Goal: Information Seeking & Learning: Learn about a topic

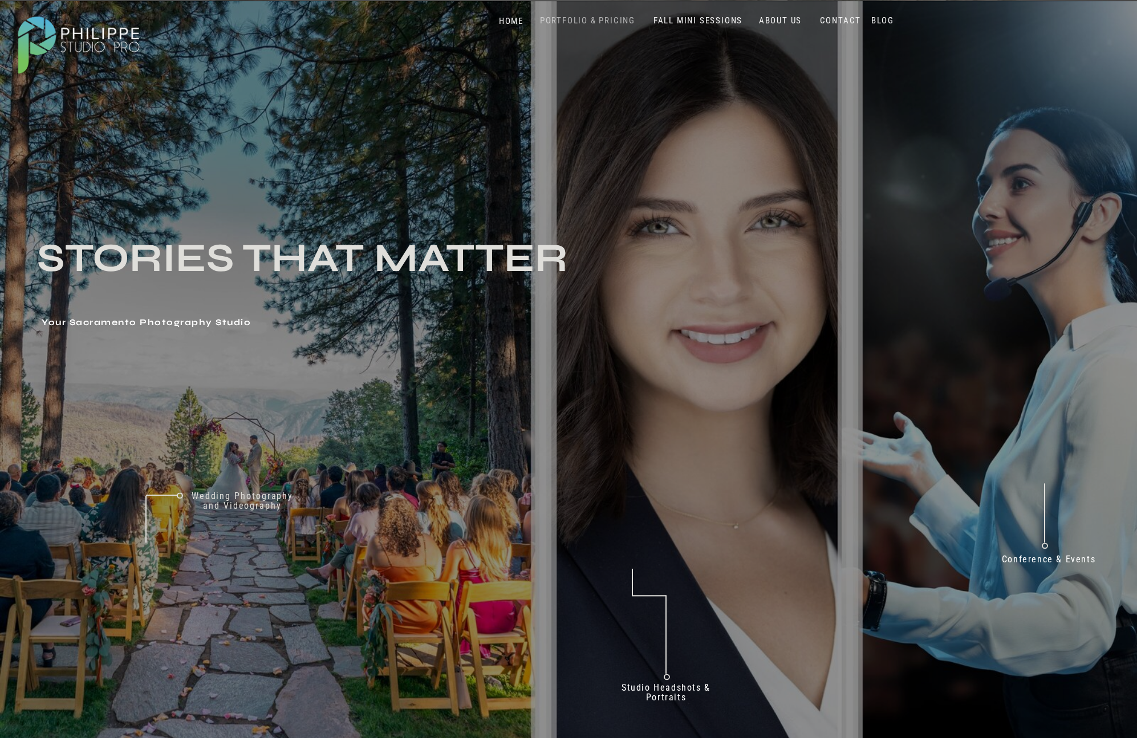
click at [568, 19] on nav "PORTFOLIO & PRICING" at bounding box center [588, 20] width 104 height 11
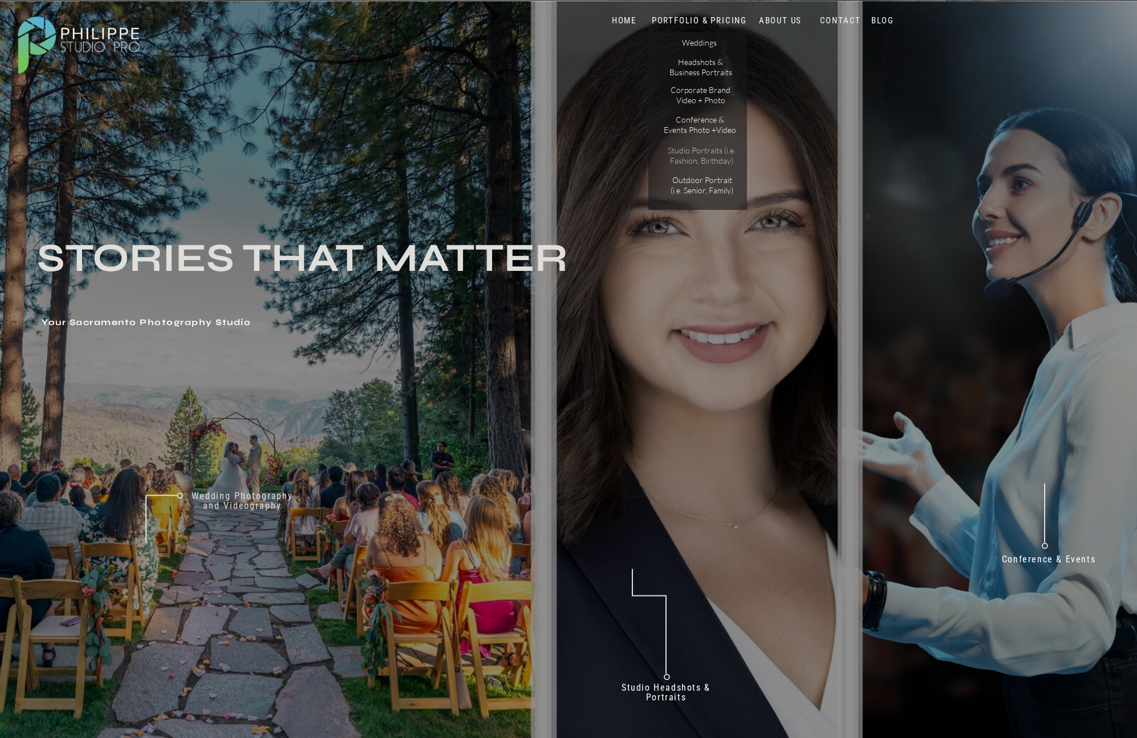
click at [685, 155] on p "Studio Portraits (i.e. Fashion, Birthday)" at bounding box center [701, 155] width 77 height 20
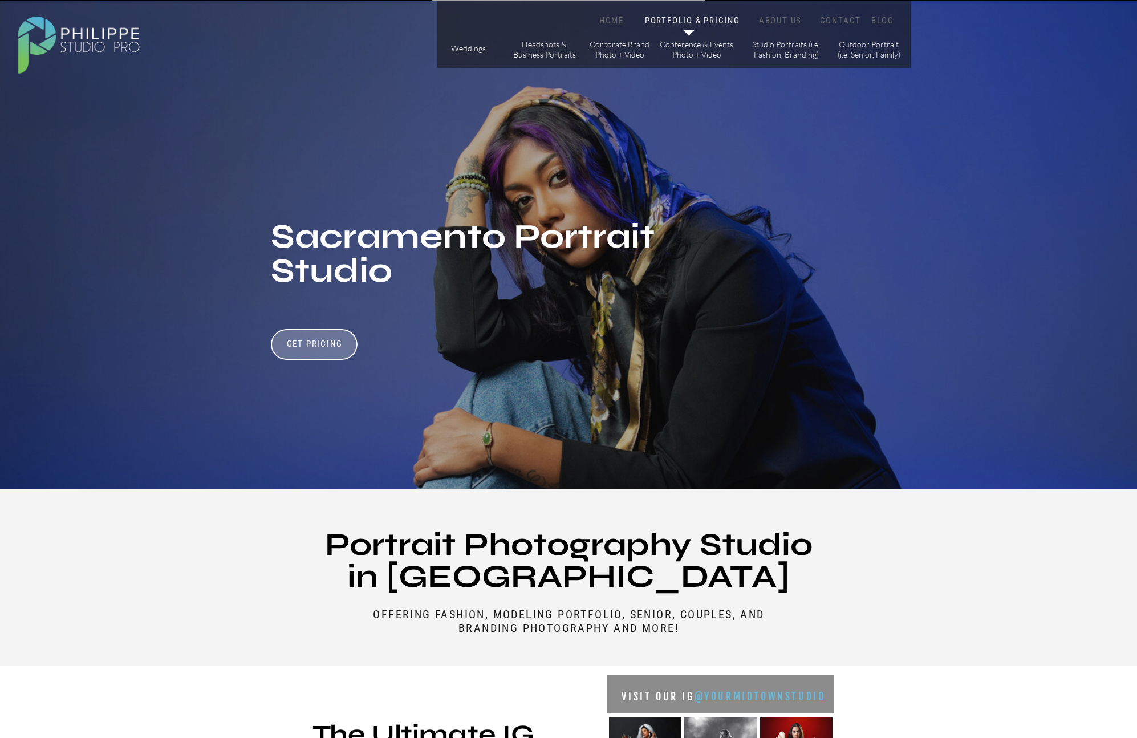
click at [689, 22] on icon at bounding box center [689, 33] width 22 height 24
click at [687, 30] on icon at bounding box center [688, 33] width 11 height 6
click at [606, 16] on nav "HOME" at bounding box center [612, 20] width 48 height 11
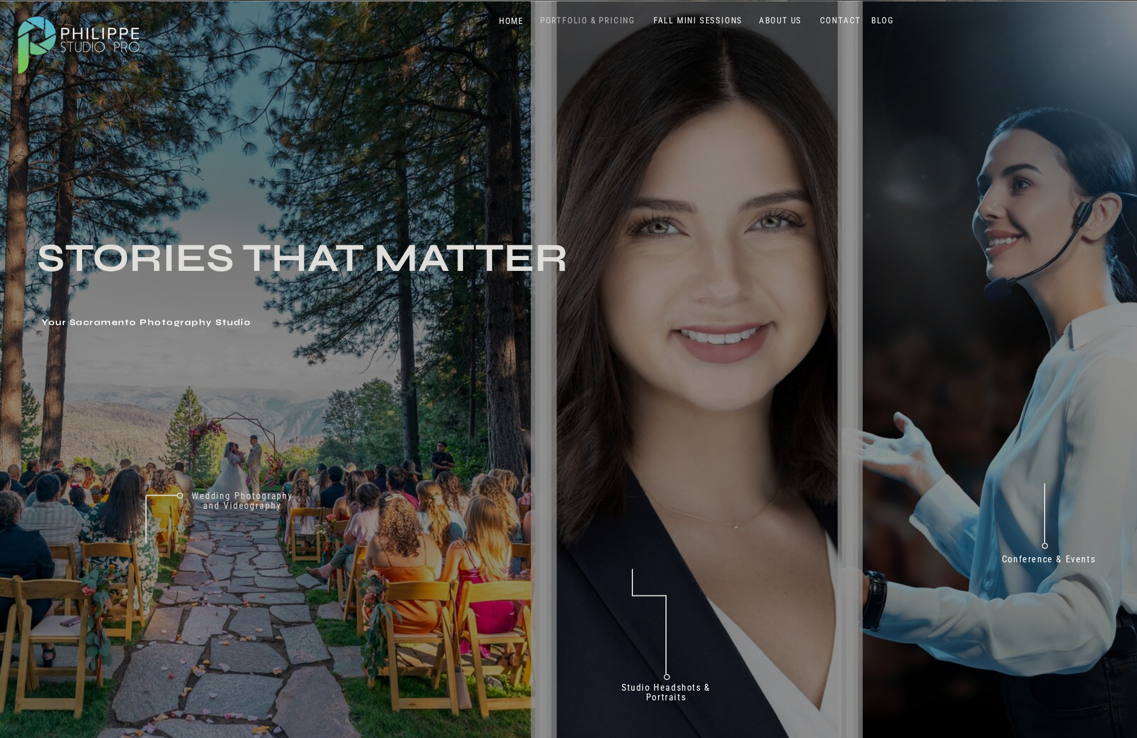
click at [574, 18] on nav "PORTFOLIO & PRICING" at bounding box center [588, 20] width 104 height 11
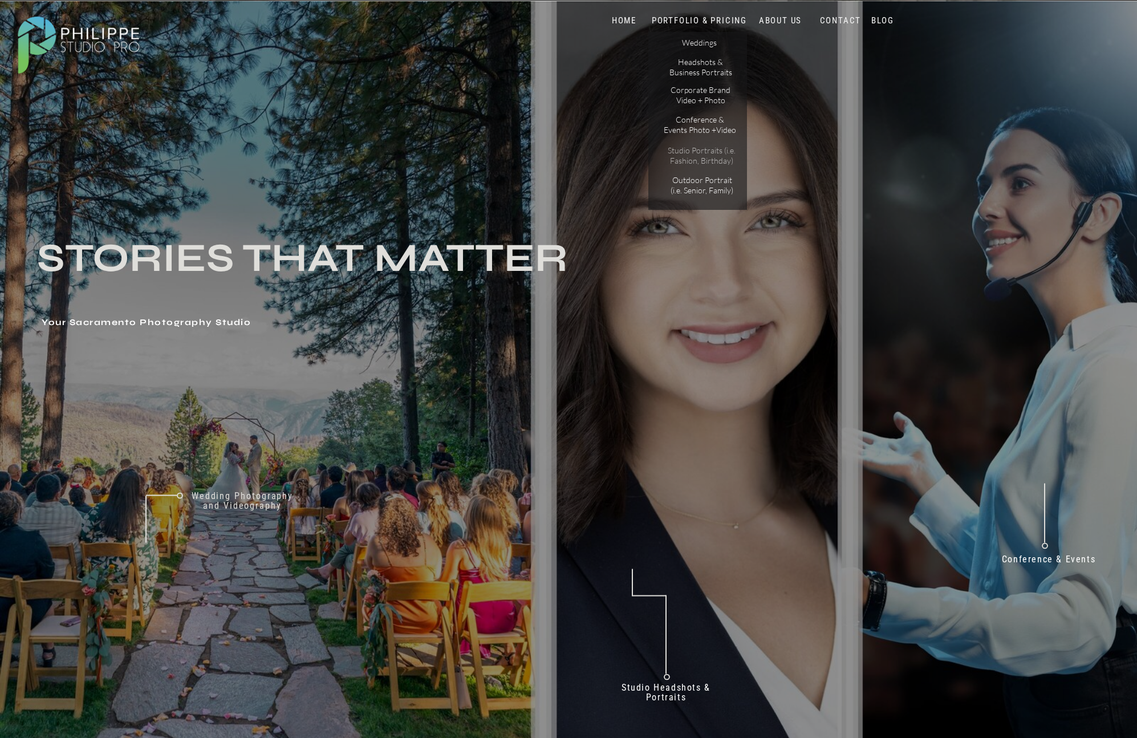
click at [703, 156] on p "Studio Portraits (i.e. Fashion, Birthday)" at bounding box center [701, 155] width 77 height 20
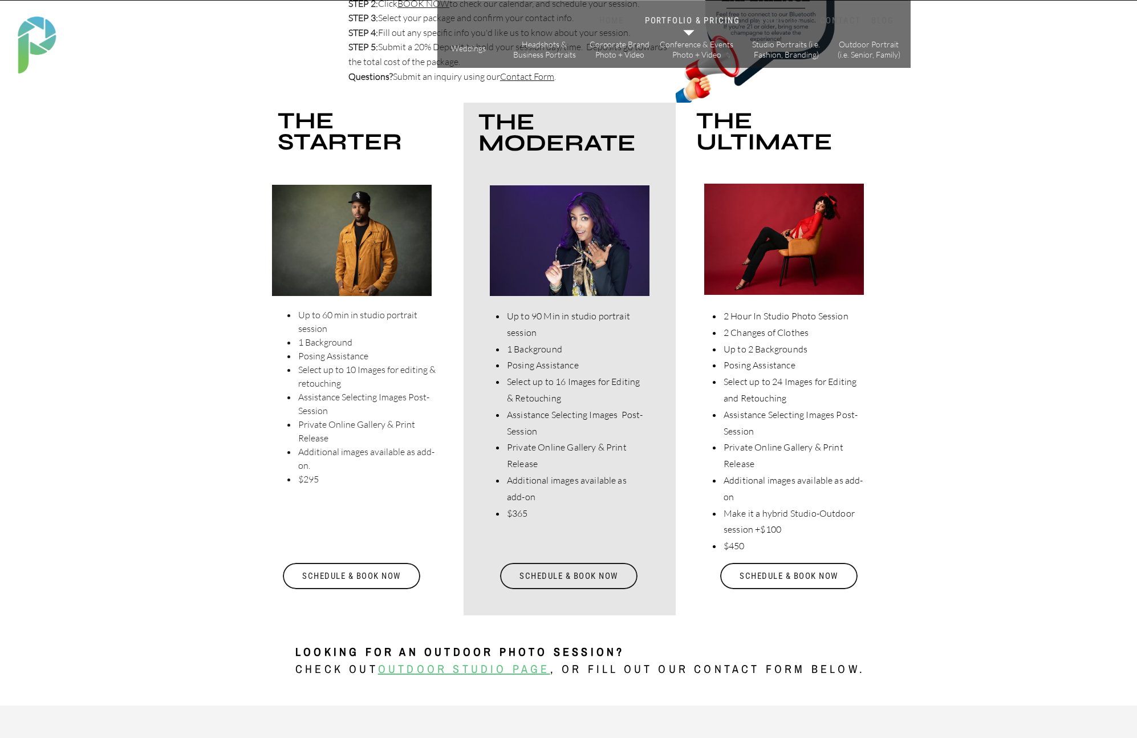
scroll to position [2183, 0]
